Goal: Information Seeking & Learning: Learn about a topic

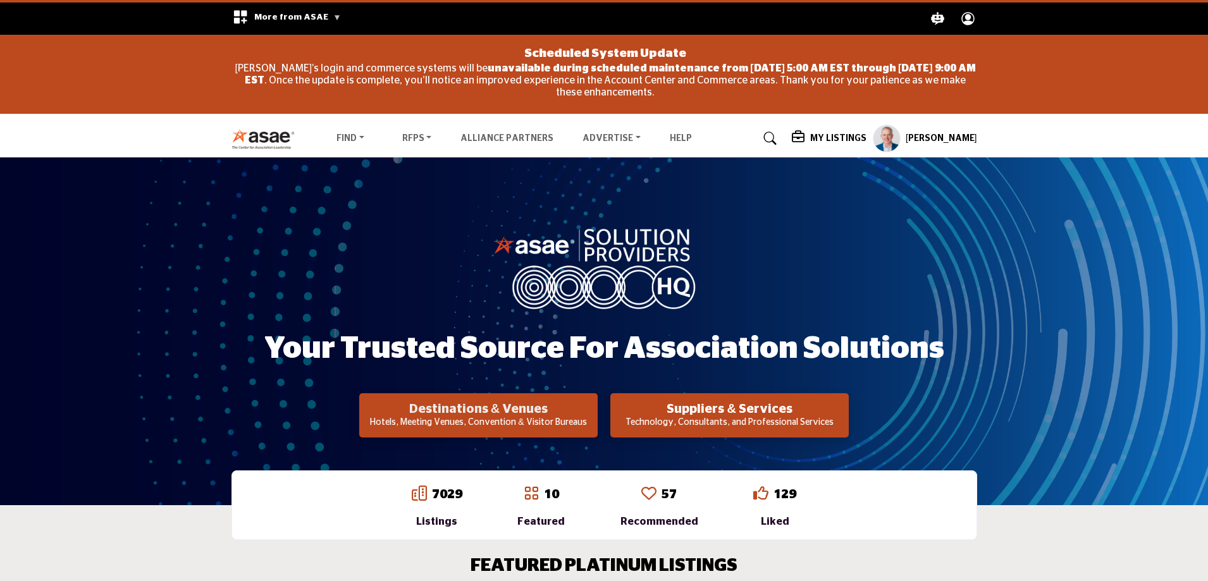
click at [478, 413] on h2 "Destinations & Venues" at bounding box center [478, 409] width 231 height 15
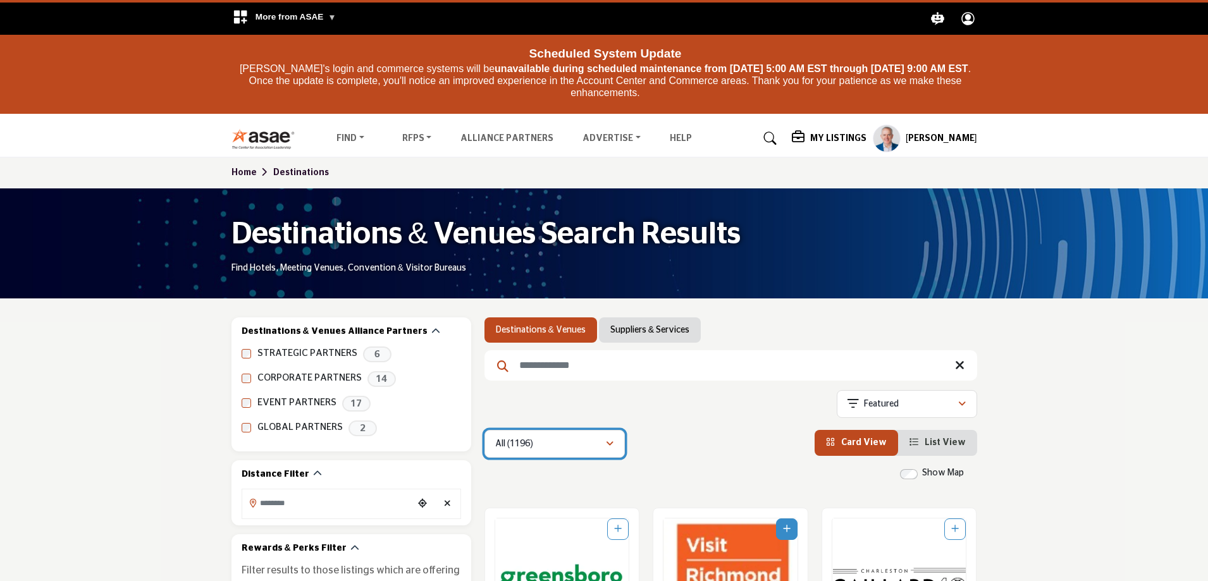
click at [548, 449] on div "All (1196)" at bounding box center [550, 444] width 110 height 15
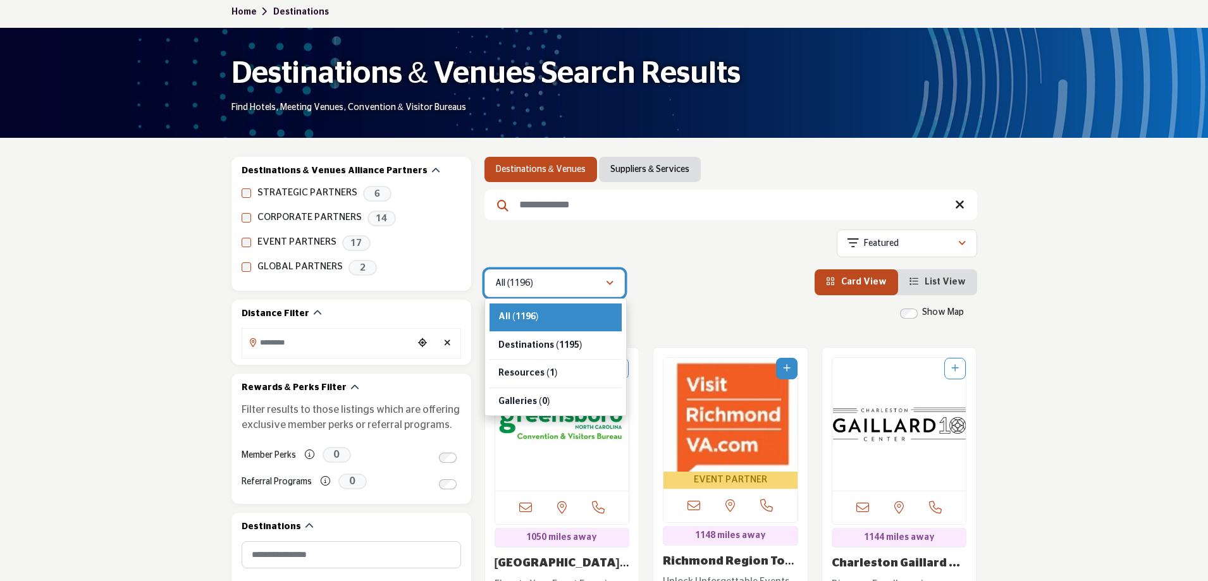
scroll to position [190, 0]
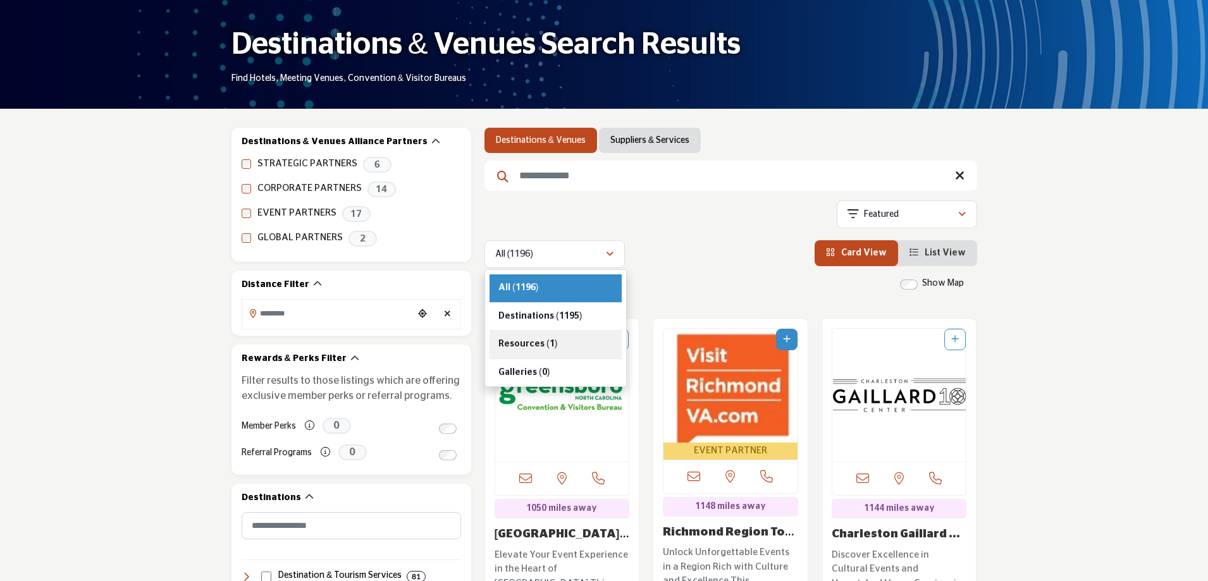
click at [566, 340] on div "Resources (1)" at bounding box center [556, 345] width 132 height 28
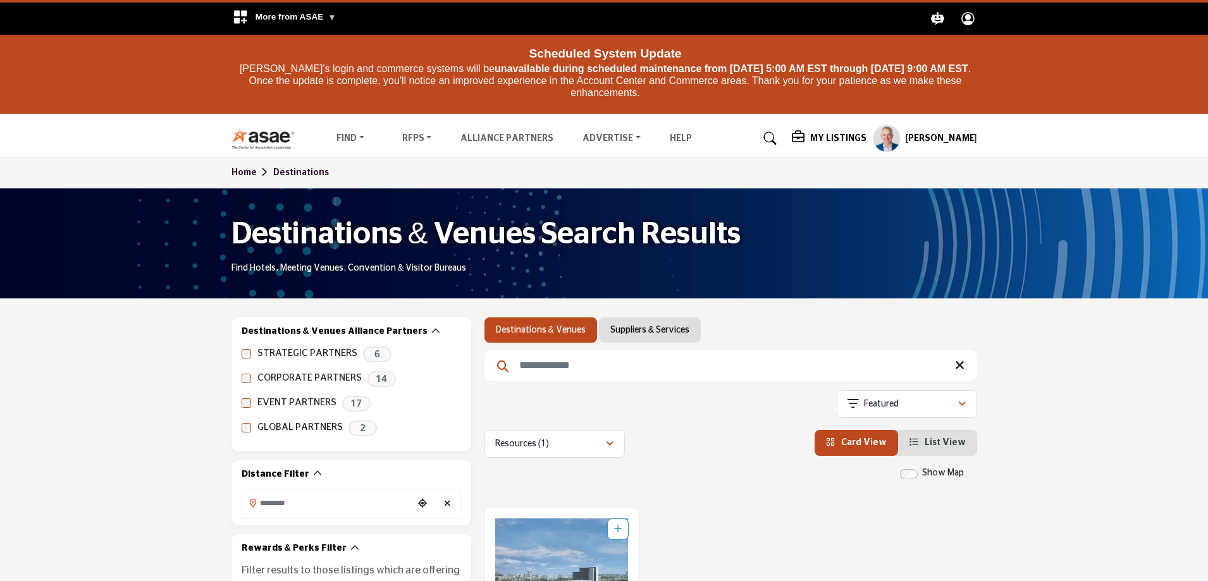
scroll to position [253, 0]
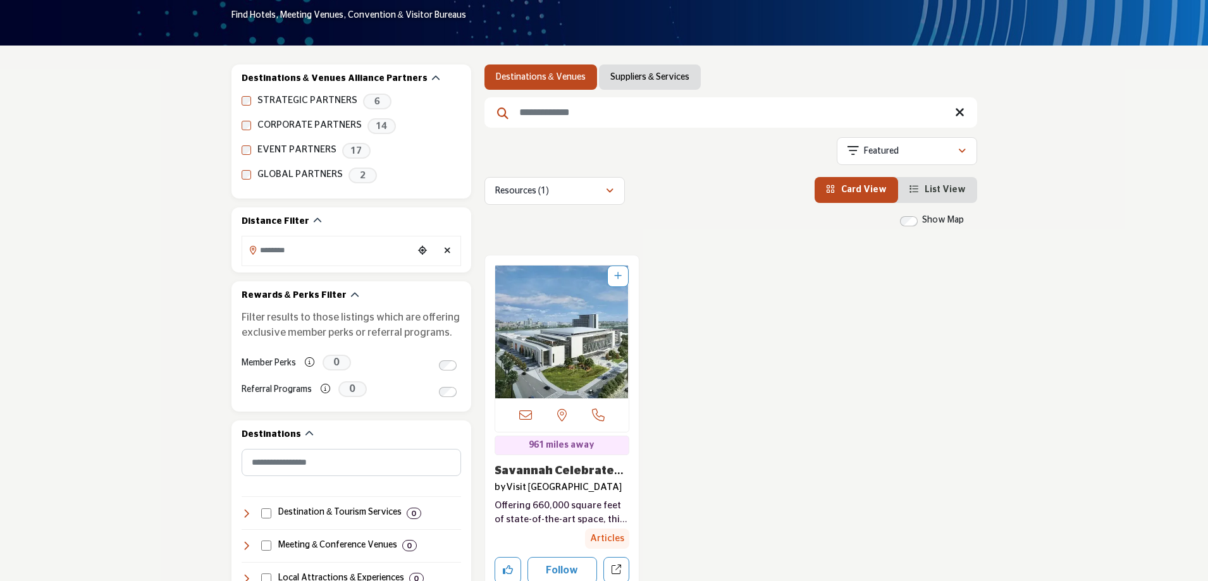
click at [527, 470] on link "Savannah Celebrates ..." at bounding box center [559, 478] width 129 height 25
